Goal: Information Seeking & Learning: Learn about a topic

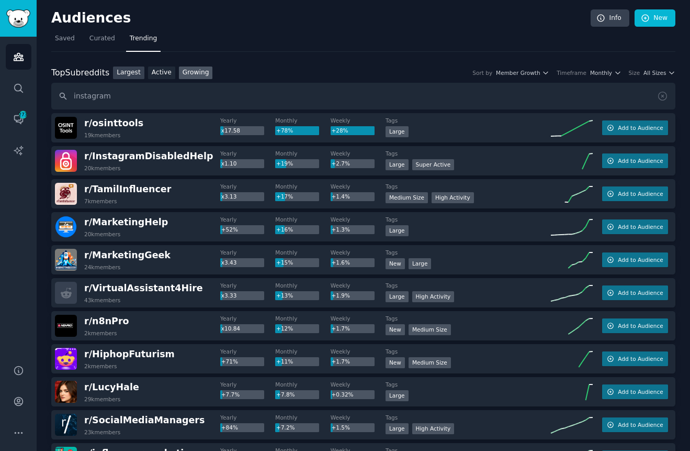
click at [124, 74] on link "Largest" at bounding box center [128, 72] width 31 height 13
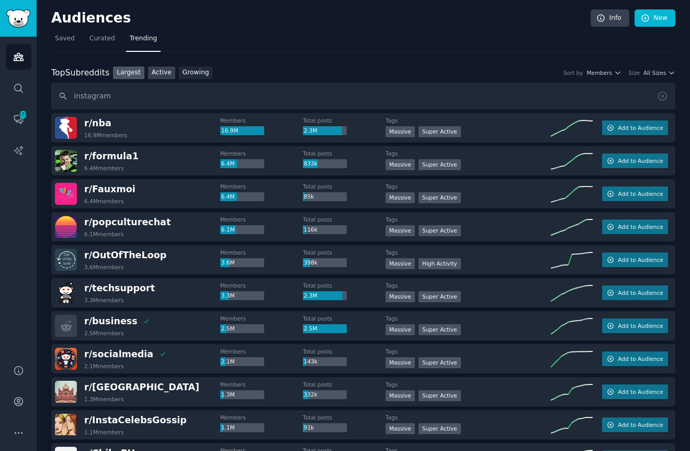
click at [155, 72] on link "Active" at bounding box center [161, 72] width 27 height 13
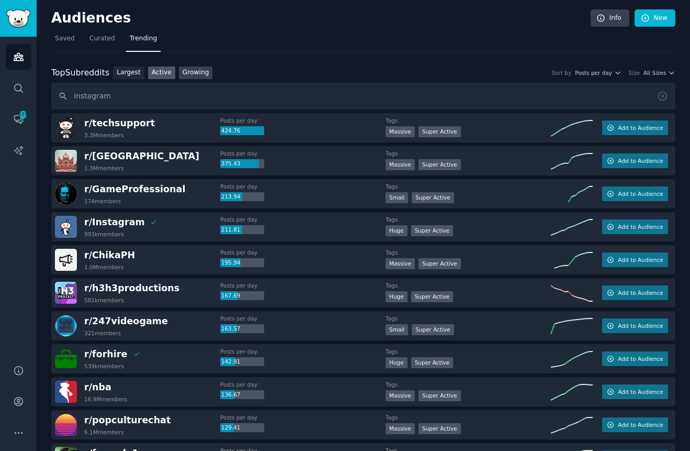
click at [194, 73] on link "Growing" at bounding box center [196, 72] width 34 height 13
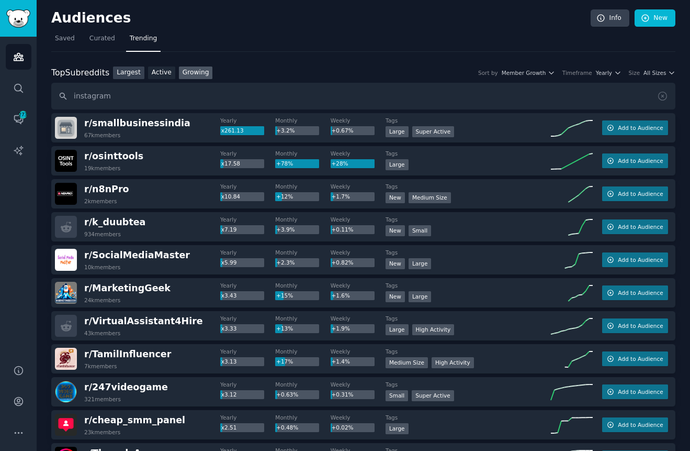
click at [121, 71] on link "Largest" at bounding box center [128, 72] width 31 height 13
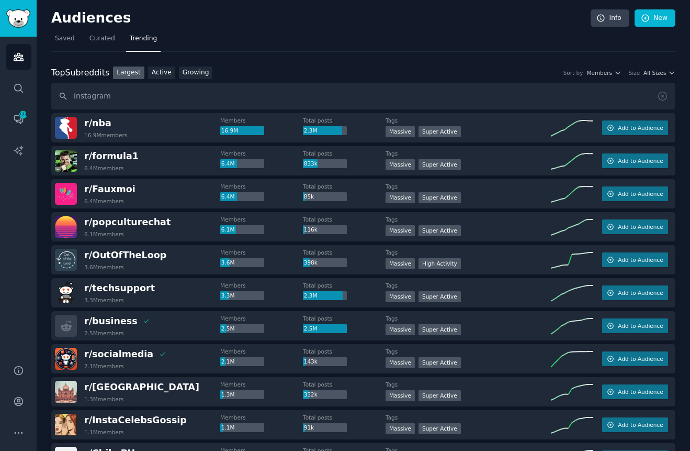
click at [106, 39] on span "Curated" at bounding box center [103, 38] width 26 height 9
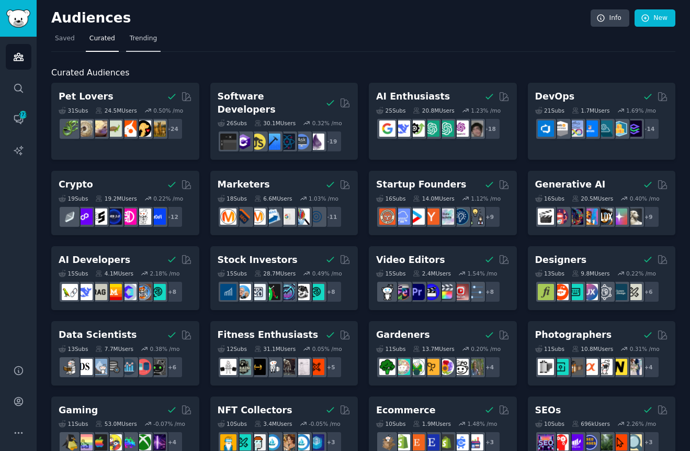
click at [140, 40] on span "Trending" at bounding box center [143, 38] width 27 height 9
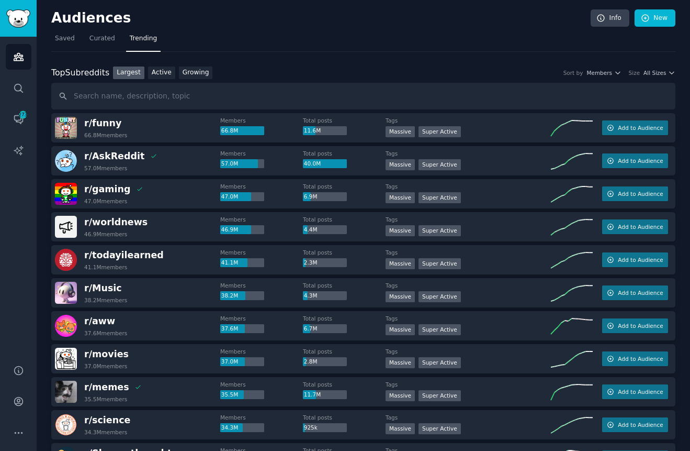
click at [271, 40] on nav "Saved Curated Trending" at bounding box center [363, 40] width 624 height 21
click at [161, 72] on link "Active" at bounding box center [161, 72] width 27 height 13
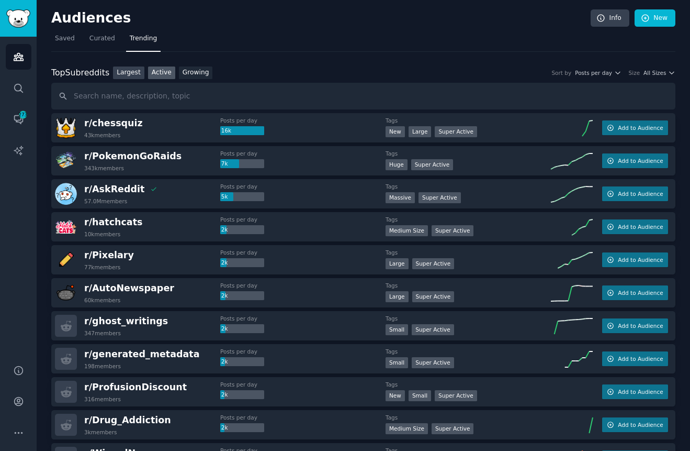
click at [125, 73] on link "Largest" at bounding box center [128, 72] width 31 height 13
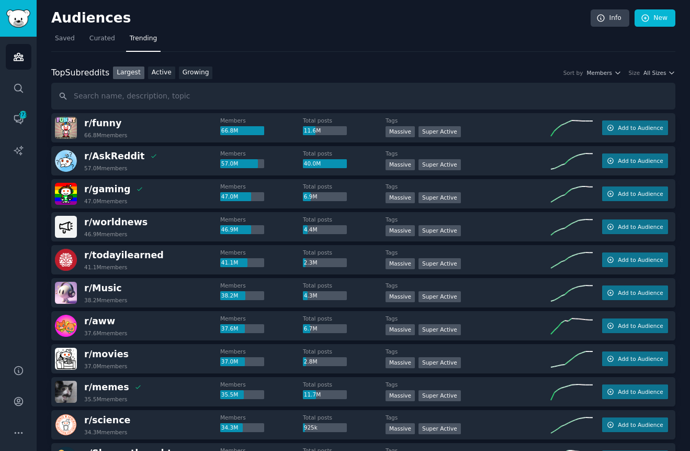
click at [273, 67] on div "Top Subreddits Top Subreddits Largest Active Growing Sort by Members Size All S…" at bounding box center [363, 72] width 624 height 13
click at [652, 72] on span "All Sizes" at bounding box center [655, 72] width 23 height 7
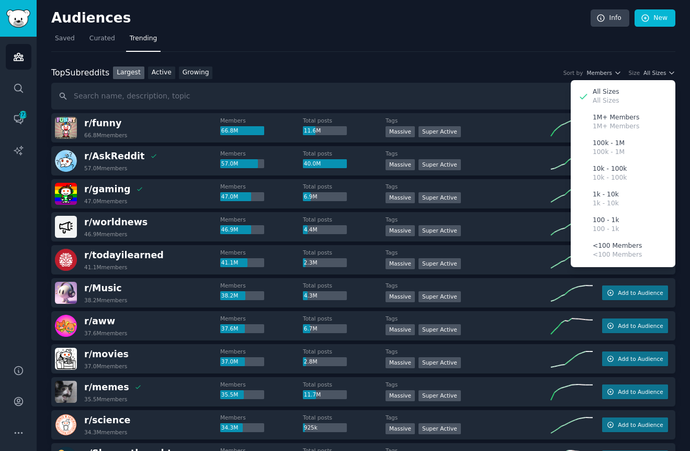
drag, startPoint x: 368, startPoint y: 67, endPoint x: 228, endPoint y: 78, distance: 140.7
click at [365, 67] on div "Top Subreddits Top Subreddits Largest Active Growing Sort by Members Size All S…" at bounding box center [363, 72] width 624 height 13
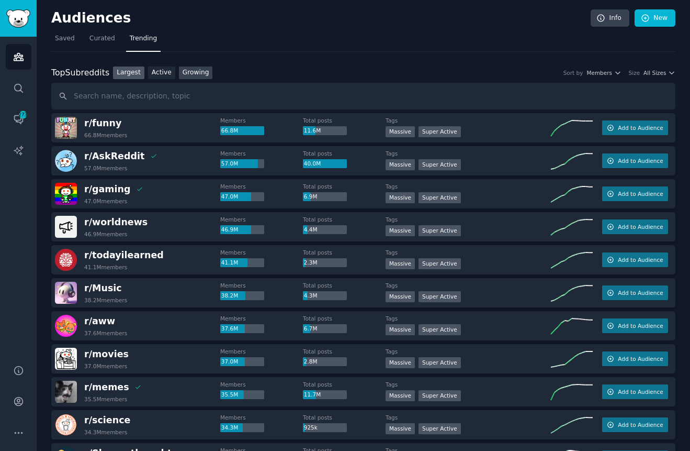
click at [187, 75] on link "Growing" at bounding box center [196, 72] width 34 height 13
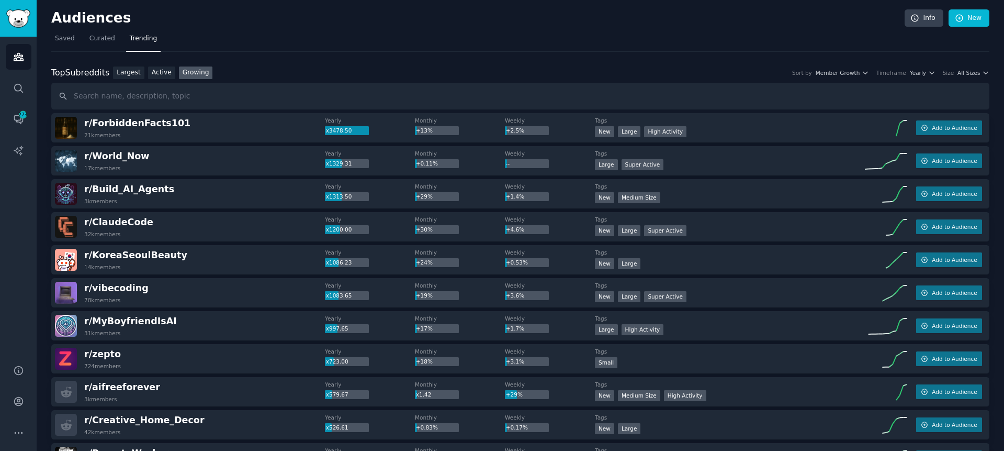
click at [143, 100] on input "text" at bounding box center [520, 96] width 938 height 27
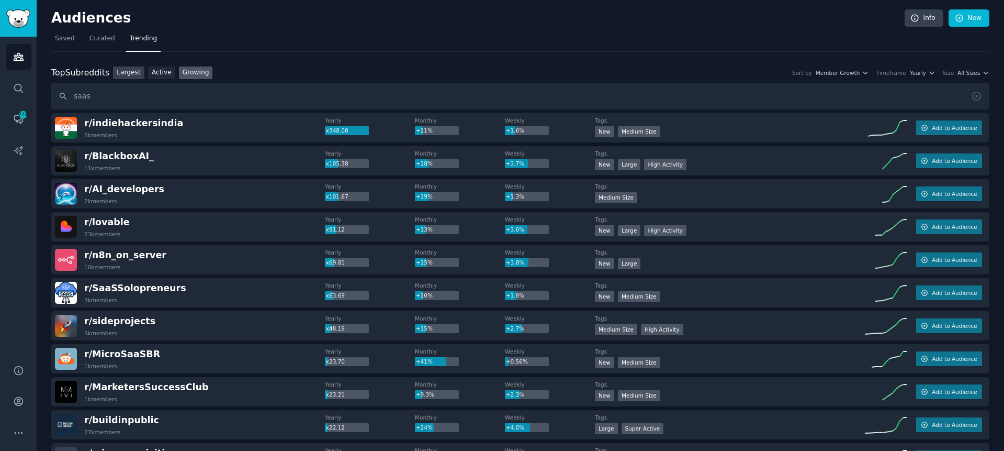
drag, startPoint x: 125, startPoint y: 74, endPoint x: 134, endPoint y: 75, distance: 9.5
click at [125, 74] on link "Largest" at bounding box center [128, 72] width 31 height 13
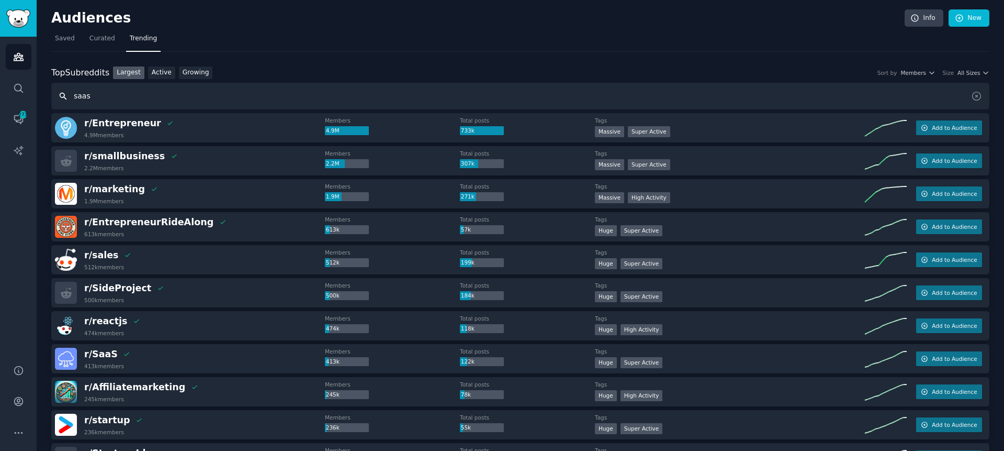
click at [117, 95] on input "saas" at bounding box center [520, 96] width 938 height 27
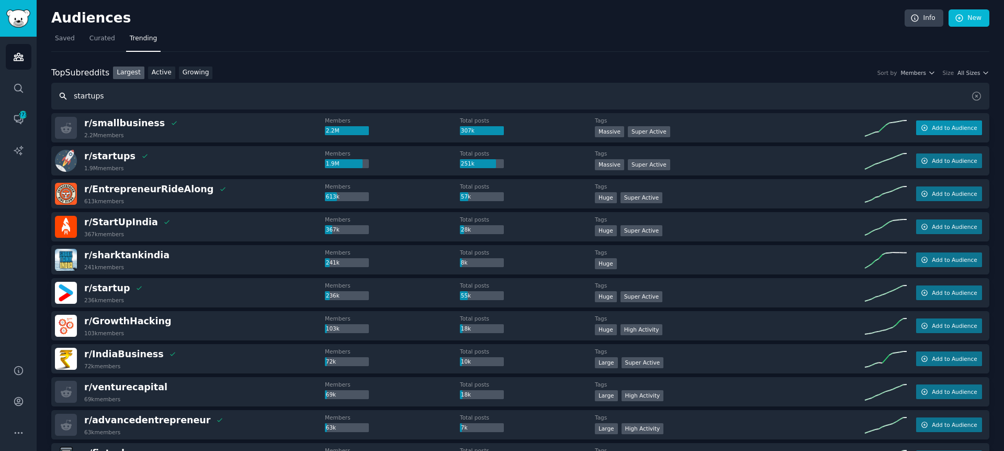
click at [690, 123] on button "Add to Audience" at bounding box center [949, 127] width 66 height 15
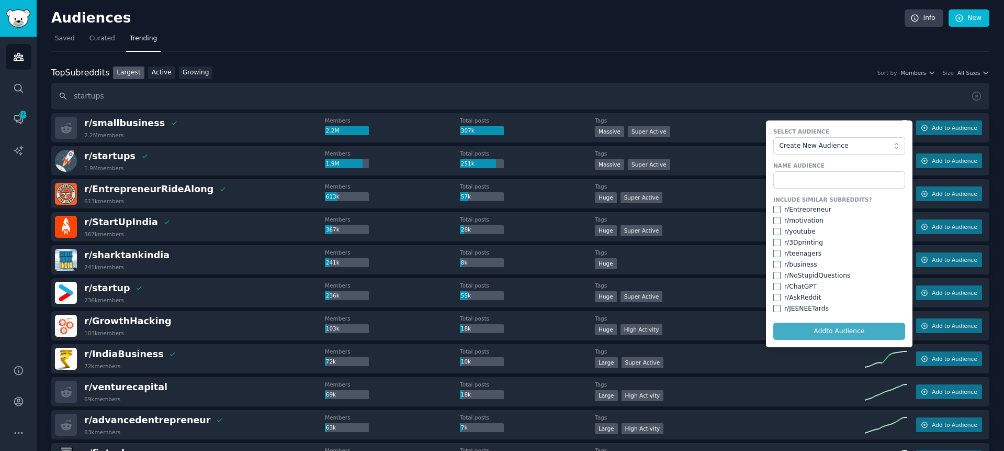
click at [690, 116] on div "r/ smallbusiness 2.2M members Members 2.2M Total posts 307k Tags Massive Super …" at bounding box center [520, 127] width 938 height 29
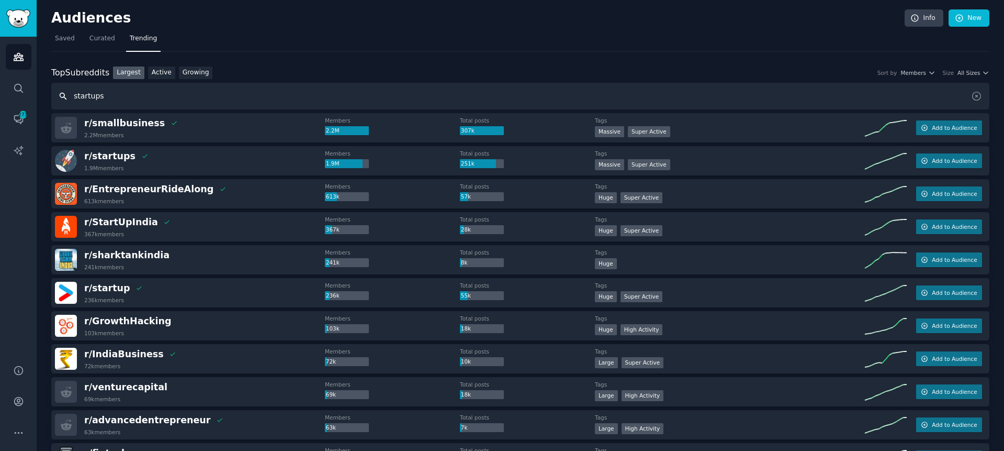
click at [218, 97] on input "startups" at bounding box center [520, 96] width 938 height 27
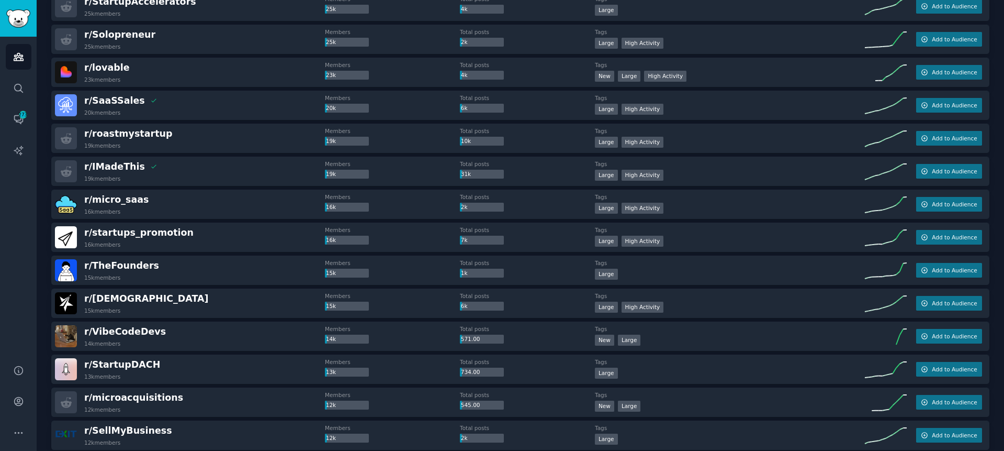
scroll to position [1379, 0]
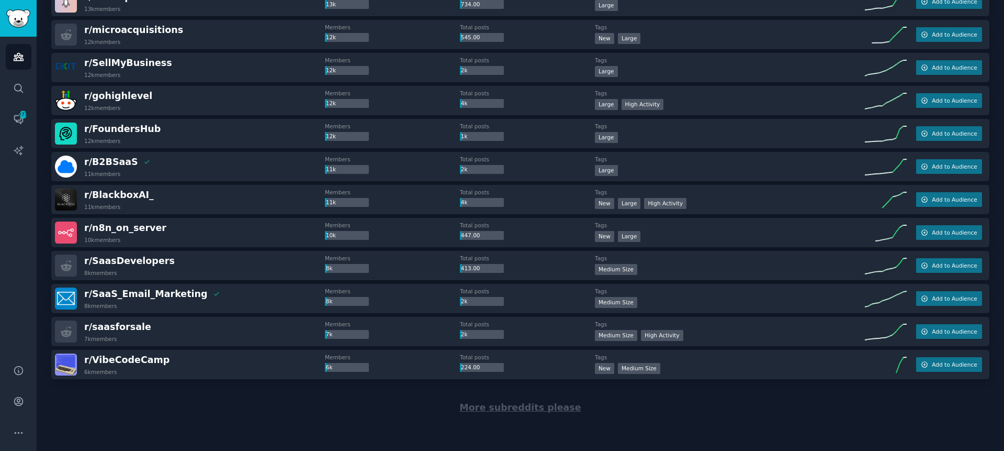
click at [528, 408] on span "More subreddits please" at bounding box center [520, 407] width 121 height 10
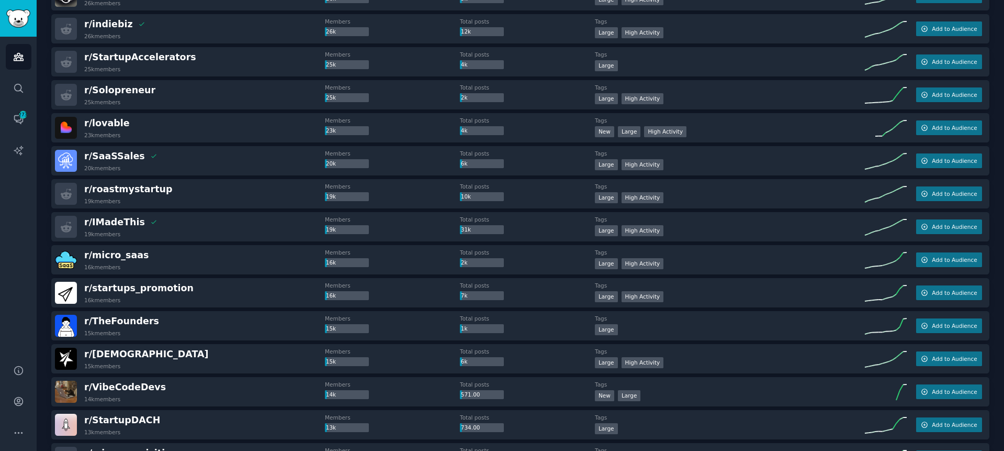
scroll to position [0, 0]
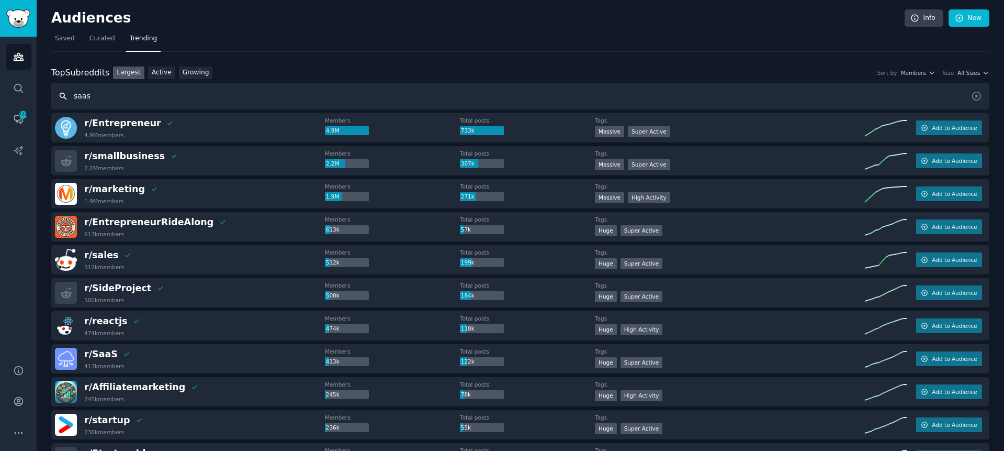
click at [166, 94] on input "saas" at bounding box center [520, 96] width 938 height 27
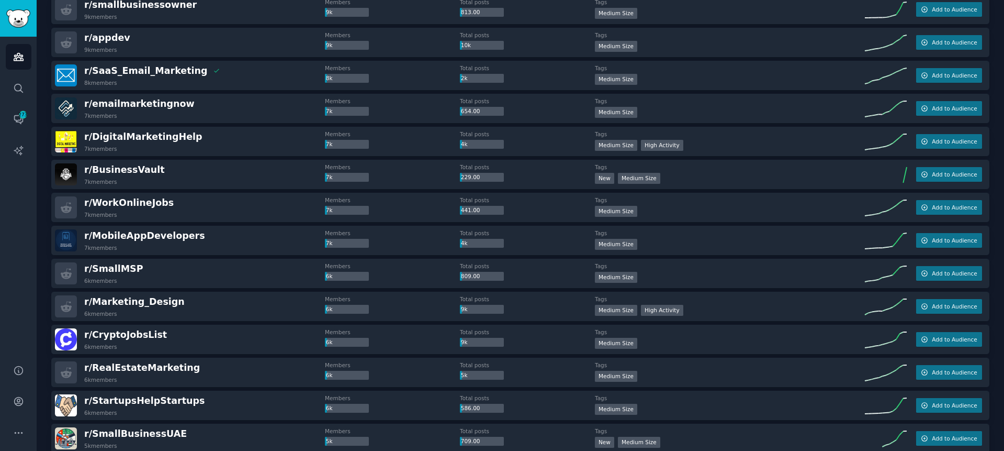
scroll to position [3028, 0]
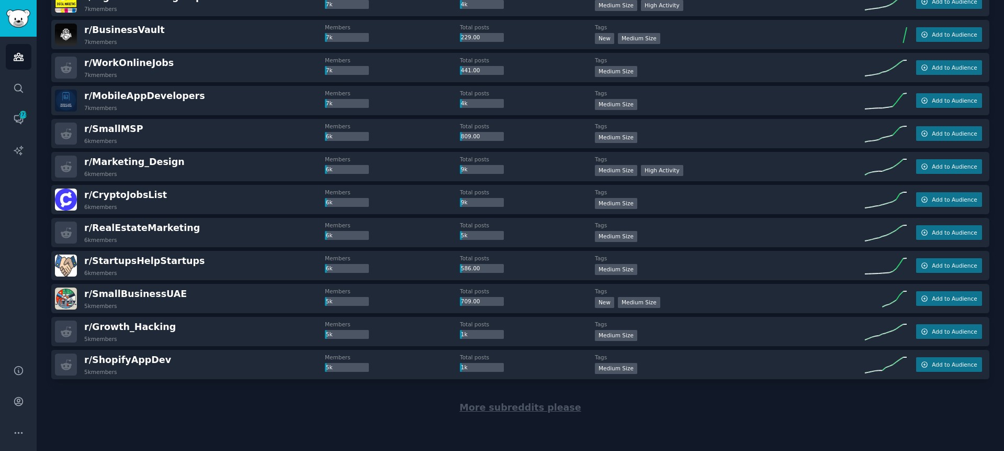
click at [519, 406] on span "More subreddits please" at bounding box center [520, 407] width 121 height 10
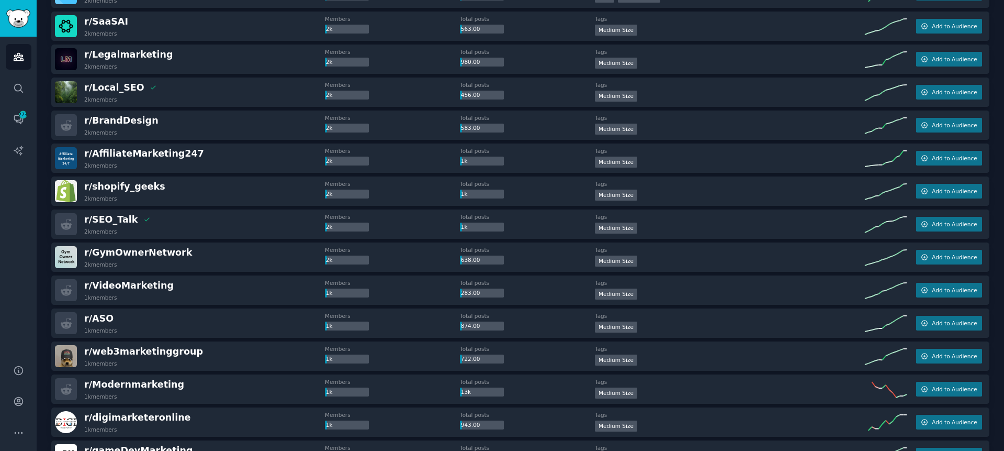
scroll to position [4677, 0]
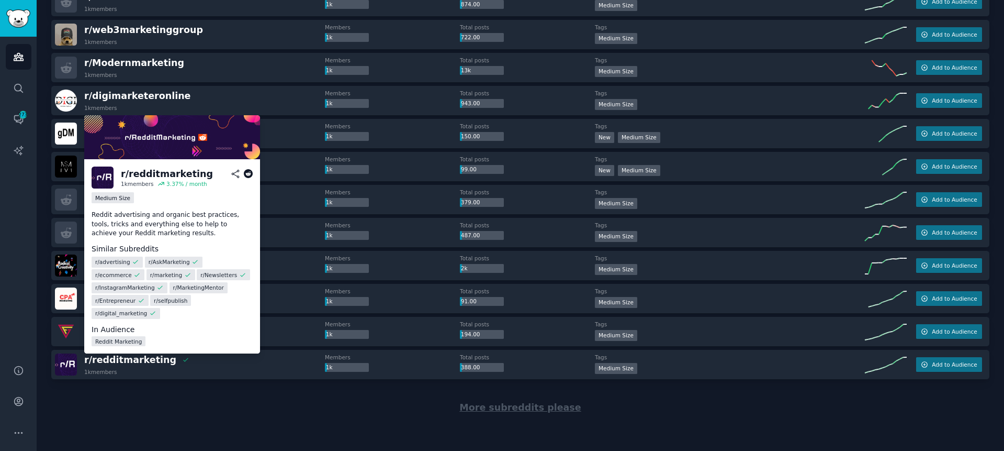
click at [248, 171] on icon at bounding box center [248, 173] width 9 height 9
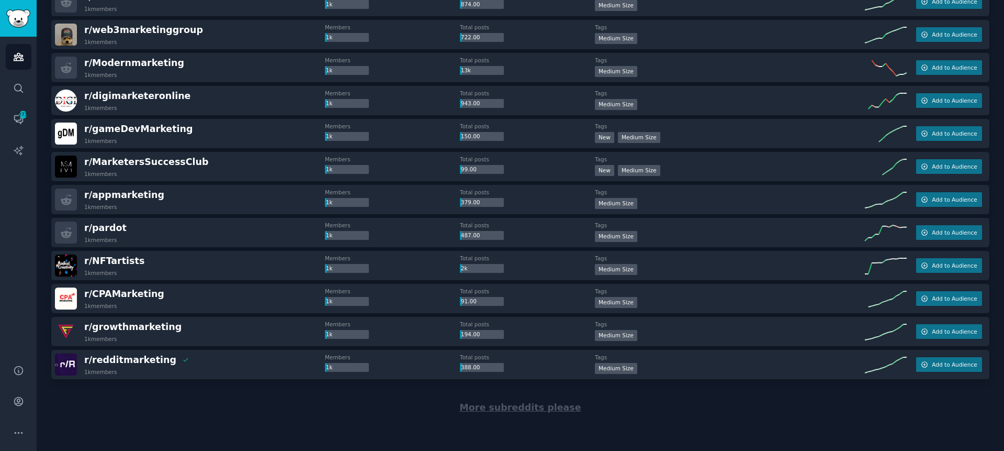
click at [690, 129] on dt "Tags" at bounding box center [730, 125] width 270 height 7
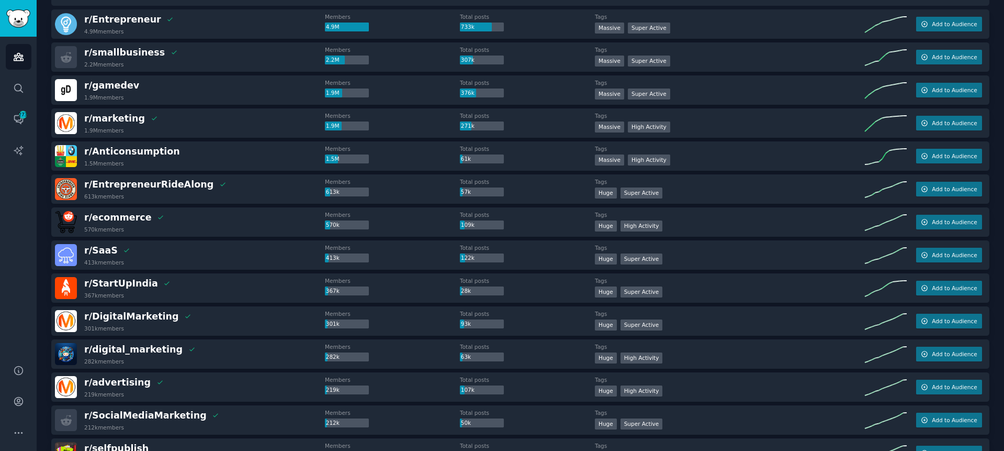
scroll to position [0, 0]
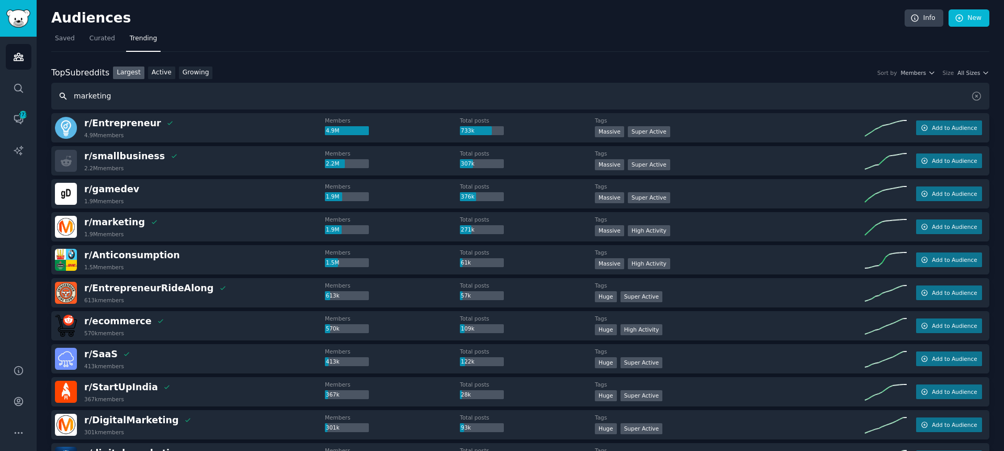
click at [136, 95] on input "marketing" at bounding box center [520, 96] width 938 height 27
type input "reddit marketing"
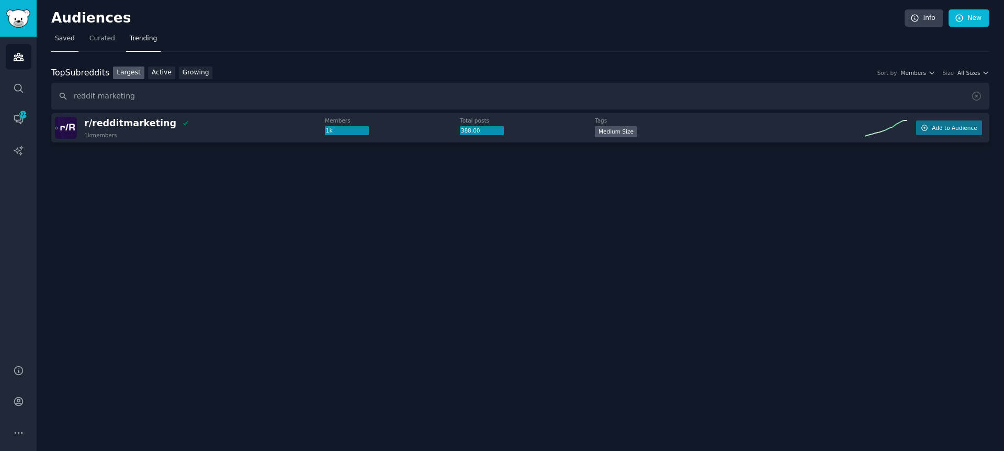
click at [75, 39] on link "Saved" at bounding box center [64, 40] width 27 height 21
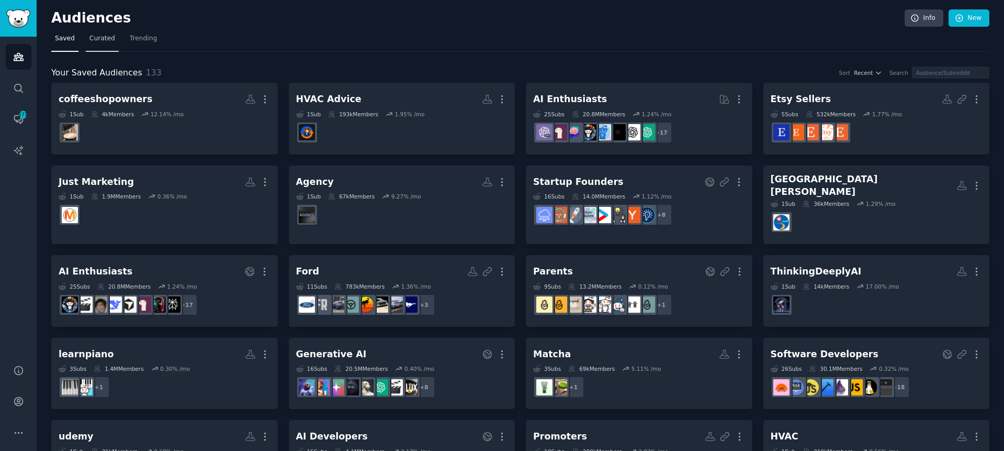
click at [100, 33] on link "Curated" at bounding box center [102, 40] width 33 height 21
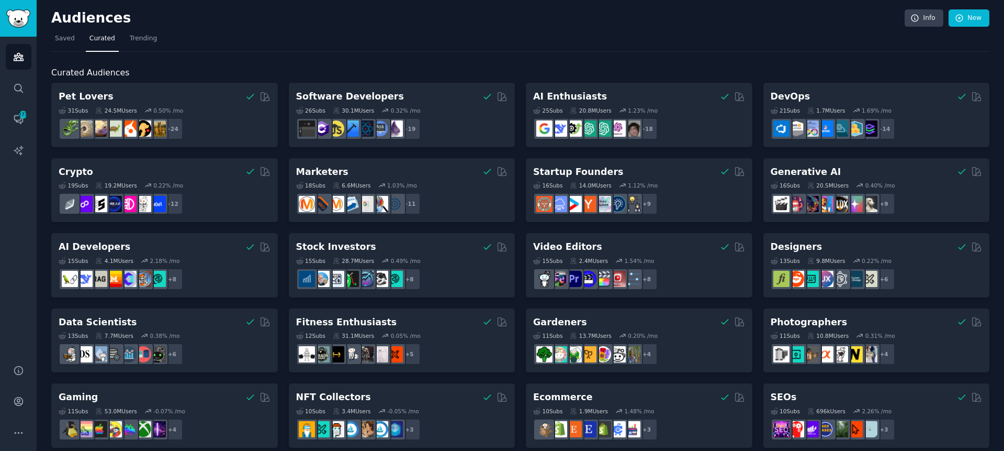
drag, startPoint x: 59, startPoint y: 37, endPoint x: 27, endPoint y: 3, distance: 45.9
click at [59, 37] on span "Saved" at bounding box center [65, 38] width 20 height 9
click at [21, 57] on icon "Sidebar" at bounding box center [18, 56] width 9 height 7
